Goal: Find specific page/section: Find specific page/section

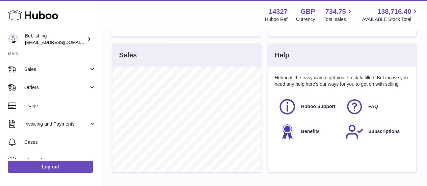
scroll to position [79, 0]
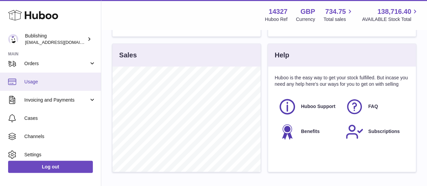
click at [47, 81] on span "Usage" at bounding box center [60, 82] width 72 height 6
